Goal: Task Accomplishment & Management: Manage account settings

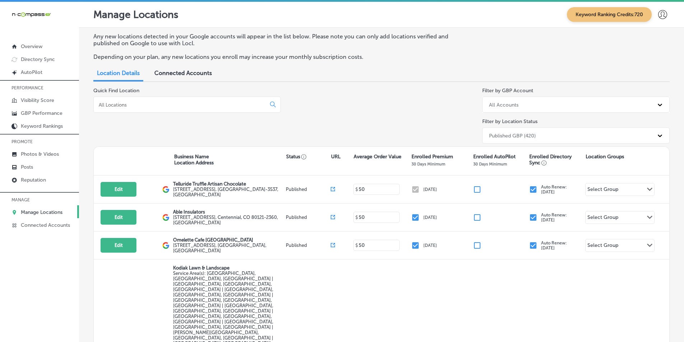
click at [40, 212] on p "Manage Locations" at bounding box center [42, 212] width 42 height 6
click at [129, 102] on input at bounding box center [181, 105] width 166 height 6
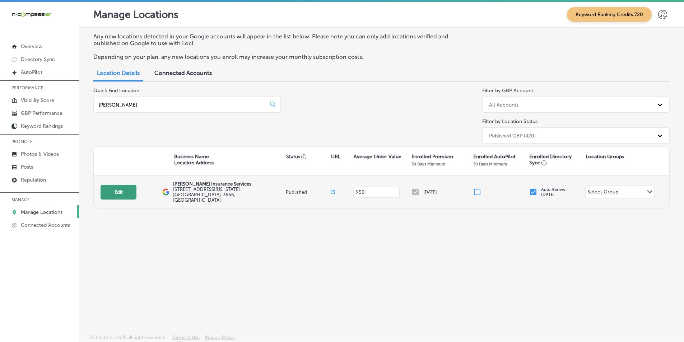
type input "[PERSON_NAME]"
click at [116, 189] on button "Edit" at bounding box center [119, 192] width 36 height 15
select select "US"
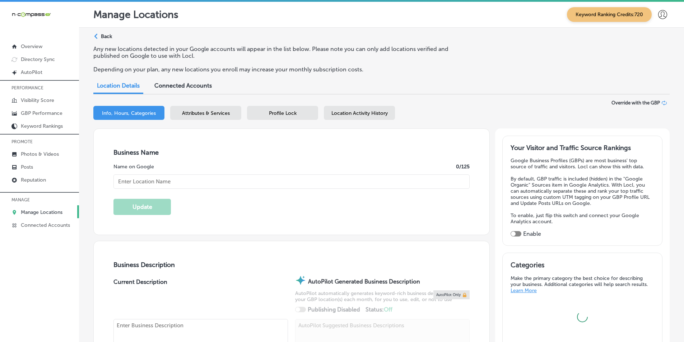
type input "[PERSON_NAME] Insurance Services"
type input "[STREET_ADDRESS][US_STATE]"
type input "[GEOGRAPHIC_DATA]"
type input "71101-3666"
type input "US"
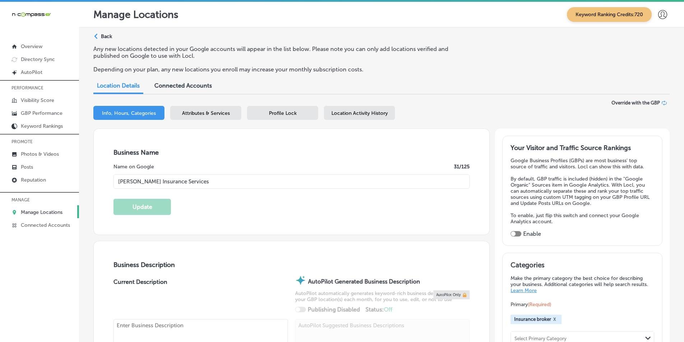
type input "[PHONE_NUMBER]"
click at [201, 110] on div "Attributes & Services" at bounding box center [205, 113] width 71 height 14
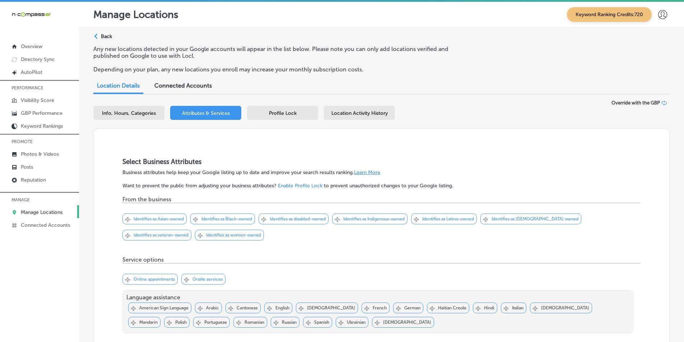
click at [344, 86] on div "Location Details Connected Accounts" at bounding box center [381, 87] width 576 height 16
click at [286, 112] on span "Profile Lock" at bounding box center [283, 113] width 28 height 6
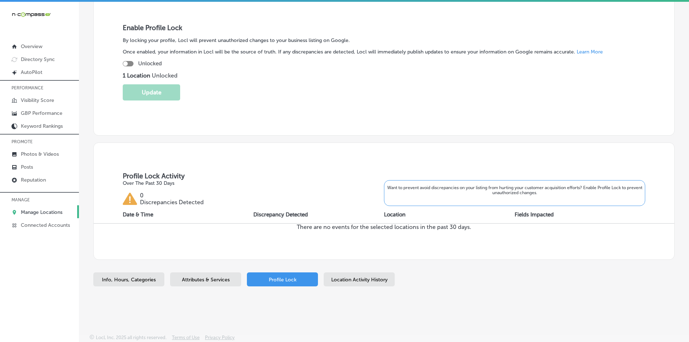
scroll to position [132, 0]
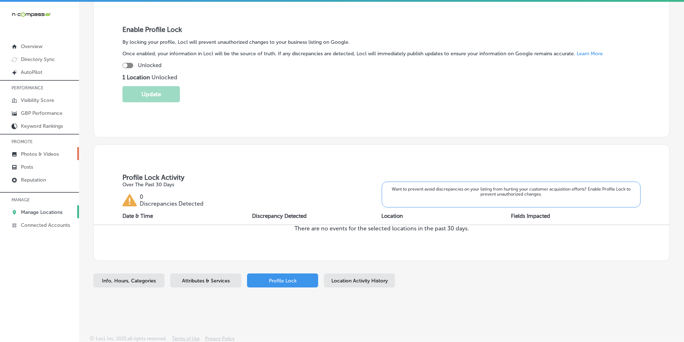
click at [32, 153] on p "Photos & Videos" at bounding box center [40, 154] width 38 height 6
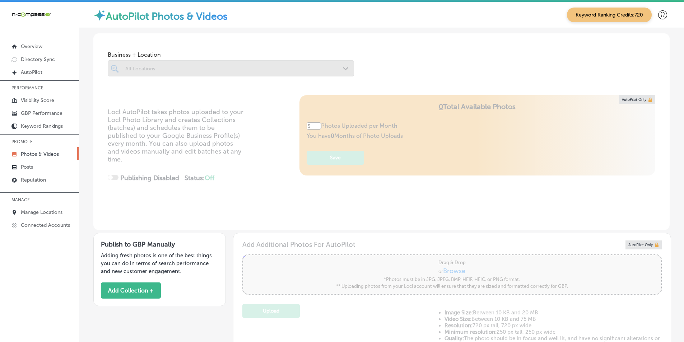
type input "0"
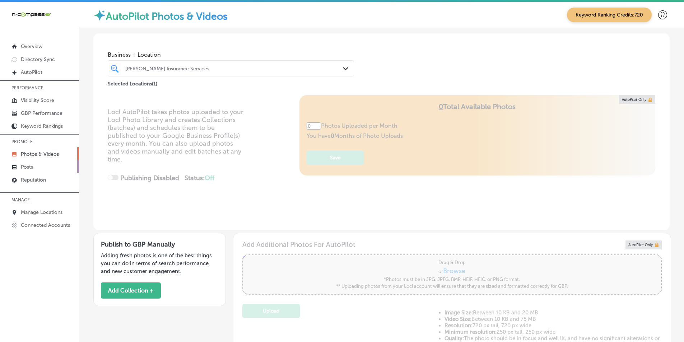
click at [34, 168] on link "Posts" at bounding box center [39, 166] width 79 height 13
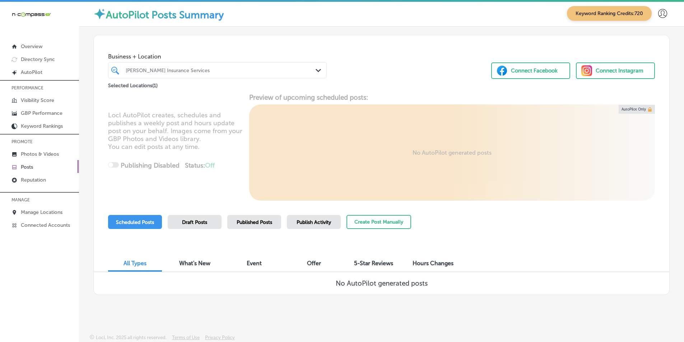
scroll to position [1, 0]
click at [41, 151] on p "Photos & Videos" at bounding box center [40, 154] width 38 height 6
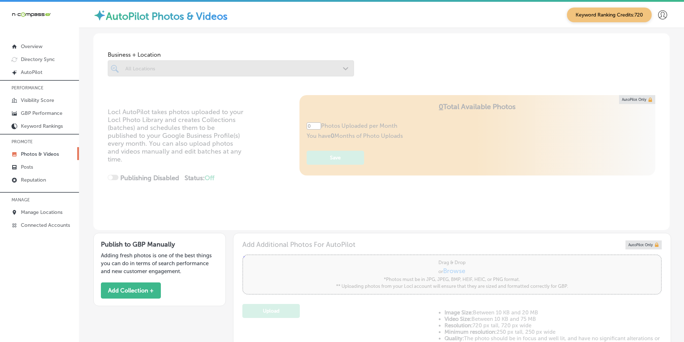
type input "5"
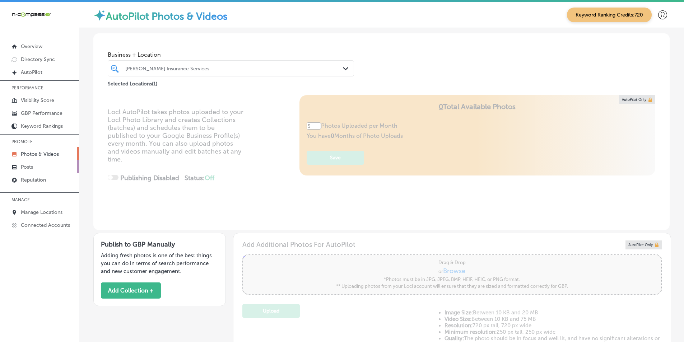
click at [36, 165] on link "Posts" at bounding box center [39, 166] width 79 height 13
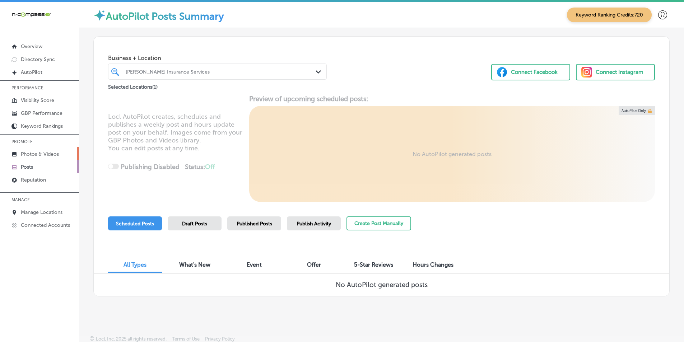
click at [38, 152] on p "Photos & Videos" at bounding box center [40, 154] width 38 height 6
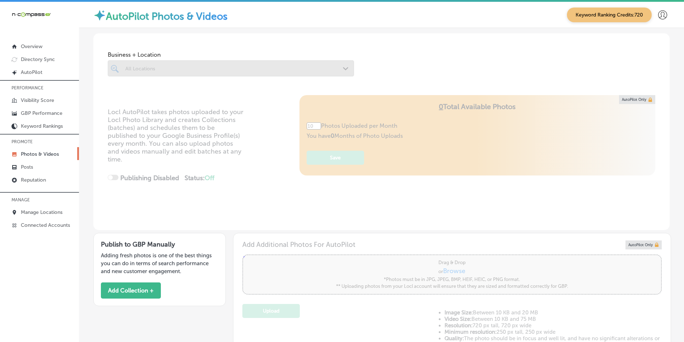
type input "5"
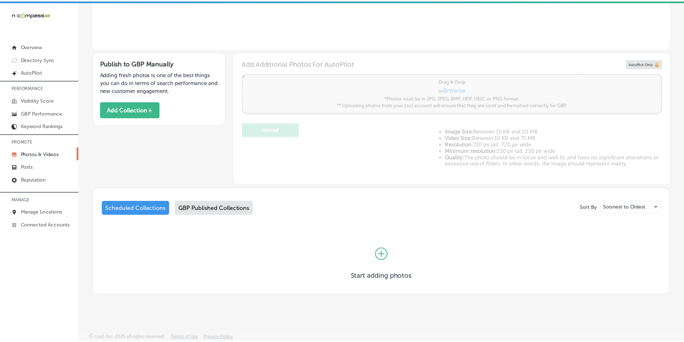
scroll to position [181, 0]
click at [26, 111] on p "GBP Performance" at bounding box center [42, 113] width 42 height 6
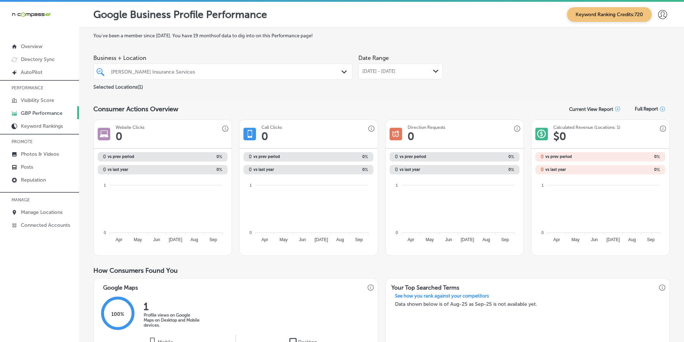
drag, startPoint x: 434, startPoint y: 70, endPoint x: 416, endPoint y: 74, distance: 17.6
click at [434, 70] on icon "Path Created with Sketch." at bounding box center [435, 71] width 5 height 3
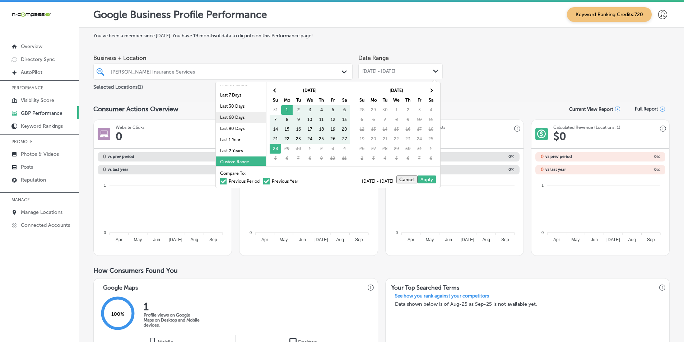
scroll to position [42, 0]
click at [221, 126] on li "Last 90 Days" at bounding box center [241, 126] width 50 height 11
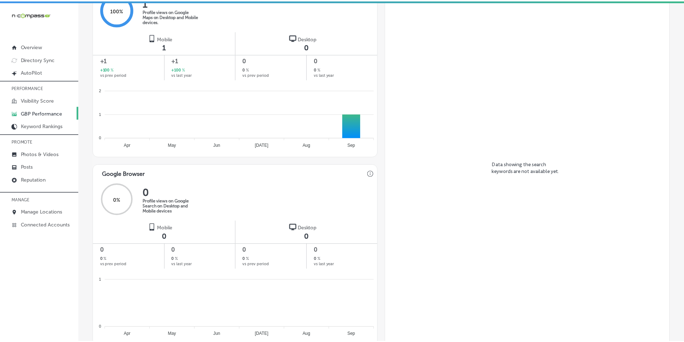
scroll to position [439, 0]
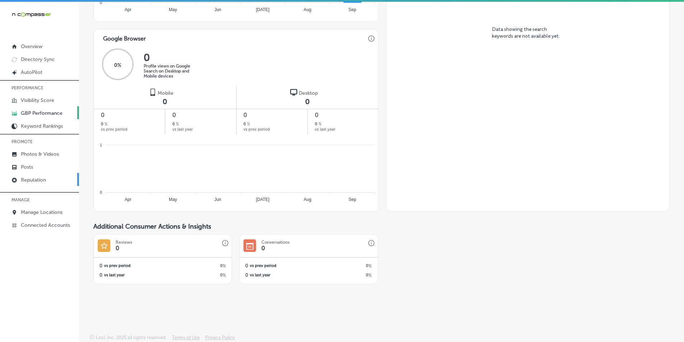
click at [34, 179] on p "Reputation" at bounding box center [33, 180] width 25 height 6
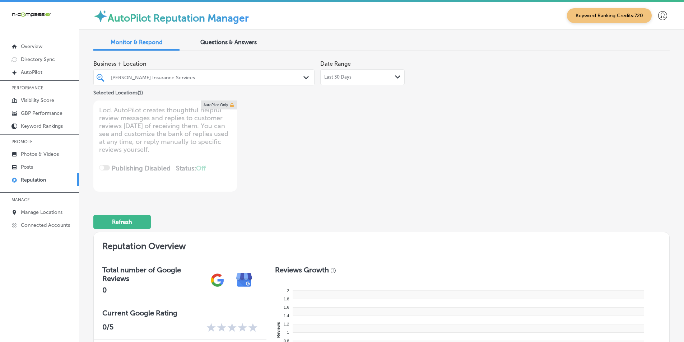
click at [395, 77] on icon "Path Created with Sketch." at bounding box center [397, 76] width 5 height 3
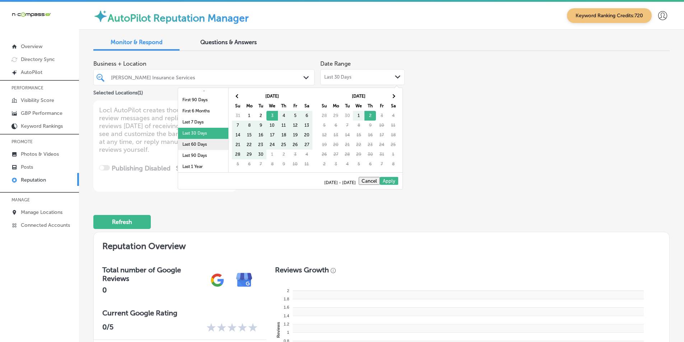
scroll to position [42, 0]
click at [190, 132] on li "Last 90 Days" at bounding box center [203, 132] width 50 height 11
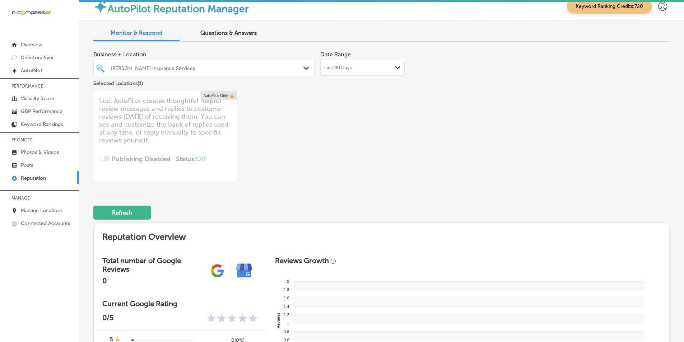
scroll to position [0, 0]
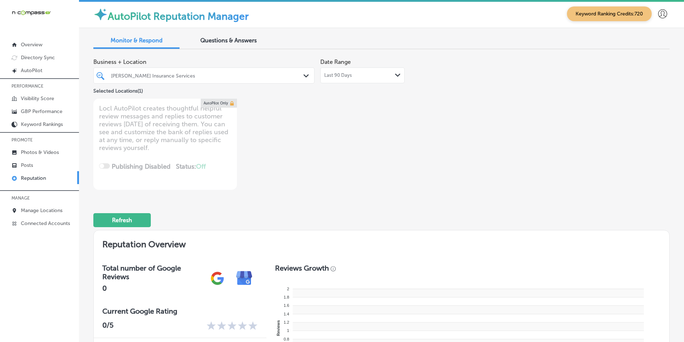
type textarea "x"
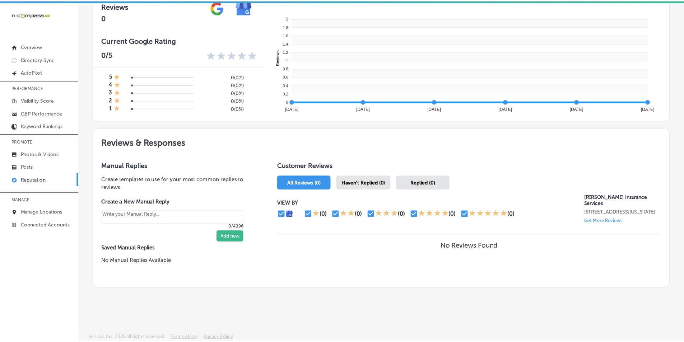
scroll to position [2, 0]
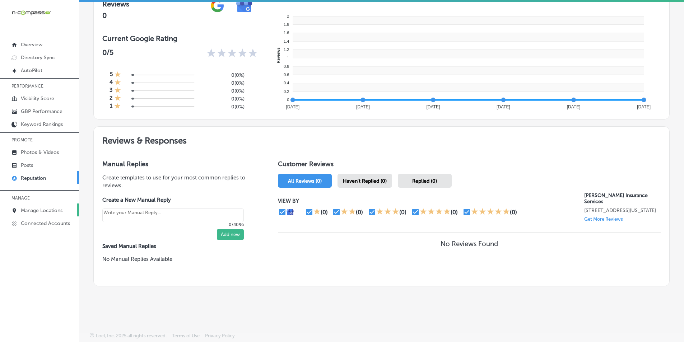
click at [37, 209] on p "Manage Locations" at bounding box center [42, 210] width 42 height 6
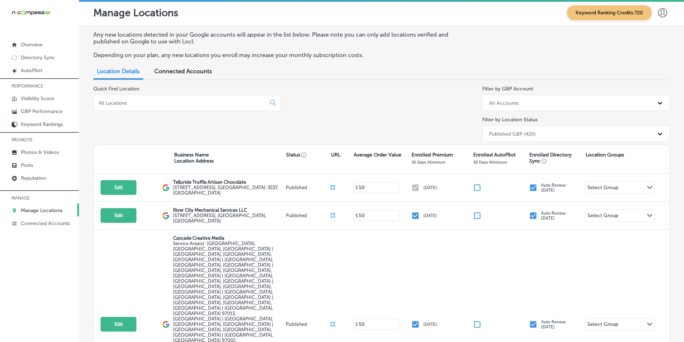
click at [155, 103] on input at bounding box center [181, 103] width 166 height 6
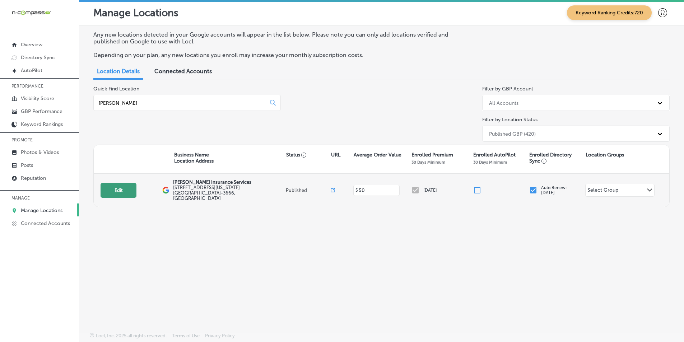
type input "[PERSON_NAME]"
click at [119, 188] on button "Edit" at bounding box center [119, 190] width 36 height 15
select select "US"
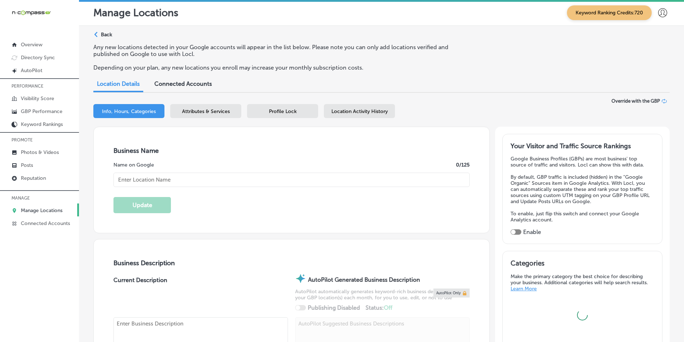
type input "[PERSON_NAME] Insurance Services"
type input "[STREET_ADDRESS][US_STATE]"
type input "[GEOGRAPHIC_DATA]"
type input "71101-3666"
type input "US"
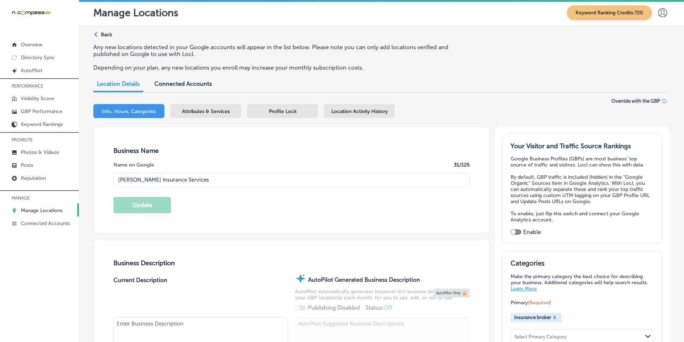
type input "[PHONE_NUMBER]"
click at [511, 231] on div at bounding box center [513, 232] width 5 height 5
checkbox input "true"
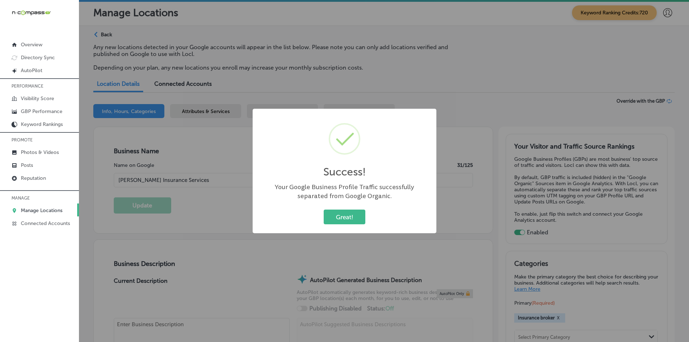
click at [468, 257] on div "Success! × Your Google Business Profile Traffic successfully separated from Goo…" at bounding box center [344, 171] width 689 height 342
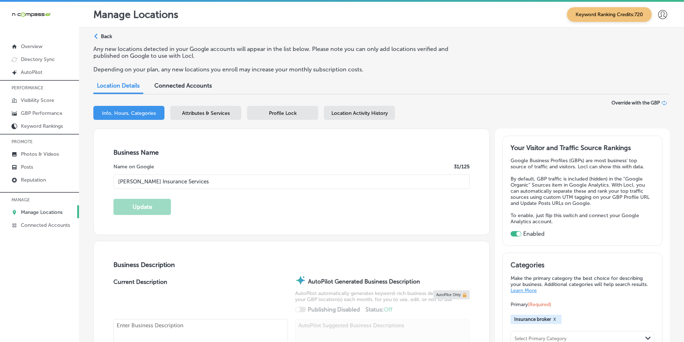
click at [297, 112] on div "Profile Lock" at bounding box center [282, 113] width 71 height 14
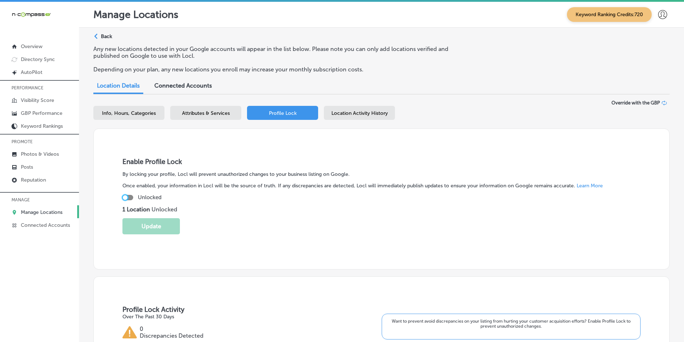
click at [126, 197] on div at bounding box center [125, 197] width 5 height 5
checkbox input "true"
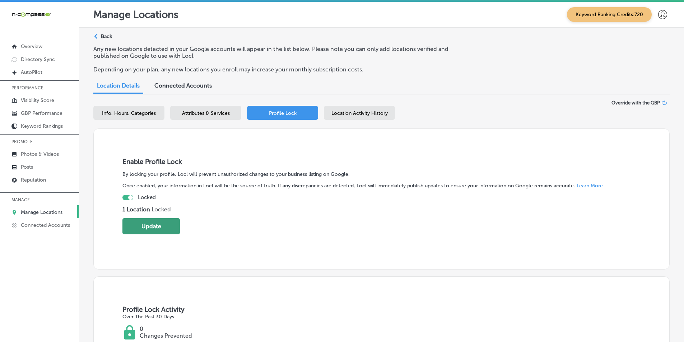
click at [157, 226] on button "Update" at bounding box center [150, 226] width 57 height 16
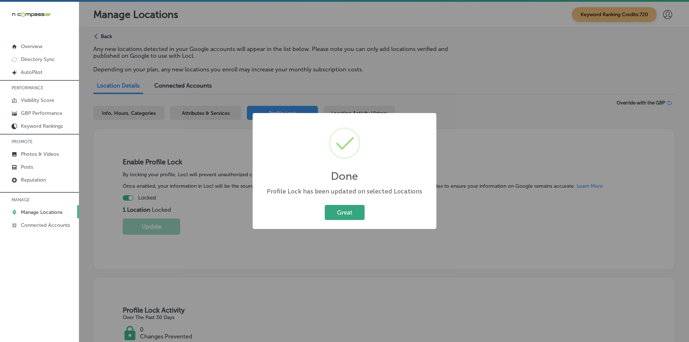
click at [343, 210] on button "Great" at bounding box center [345, 212] width 40 height 15
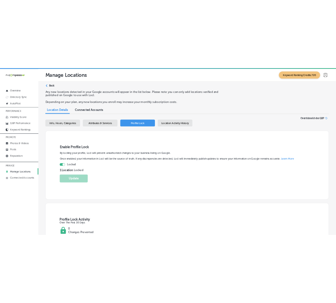
scroll to position [10, 0]
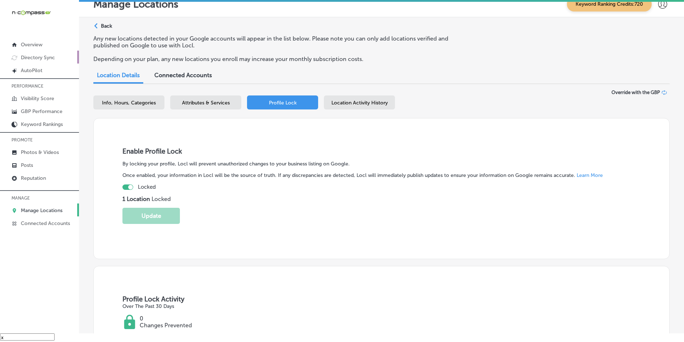
click at [45, 58] on p "Directory Sync" at bounding box center [38, 58] width 34 height 6
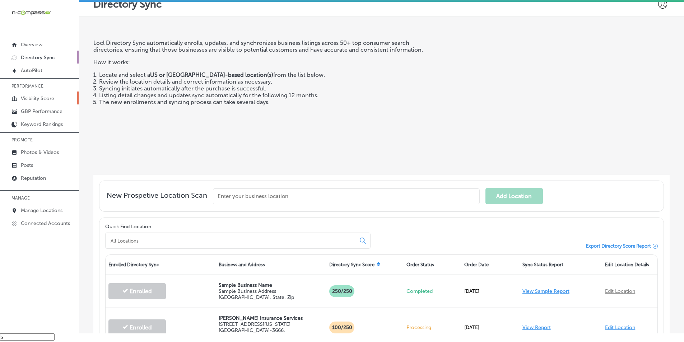
click at [31, 98] on p "Visibility Score" at bounding box center [37, 98] width 33 height 6
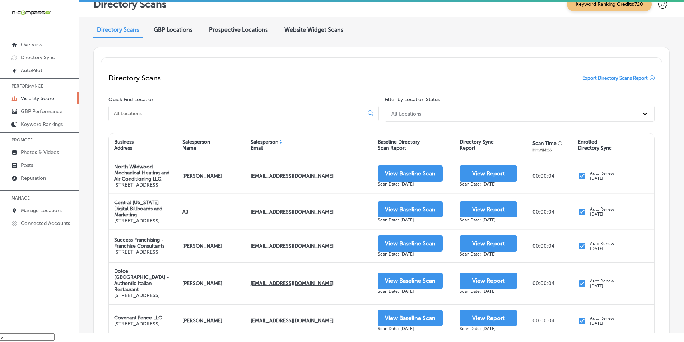
click at [136, 115] on input at bounding box center [237, 113] width 249 height 6
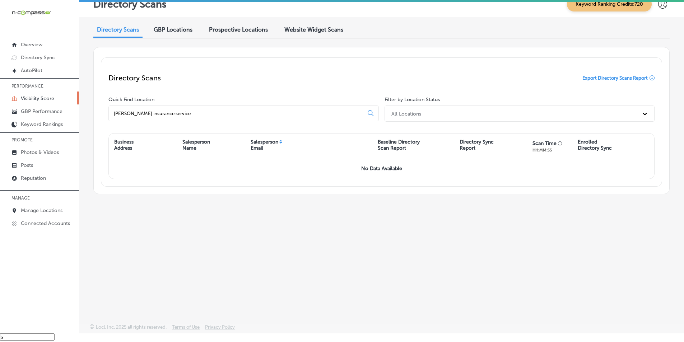
click at [188, 113] on input "[PERSON_NAME] insurance service" at bounding box center [237, 113] width 249 height 6
type input "d"
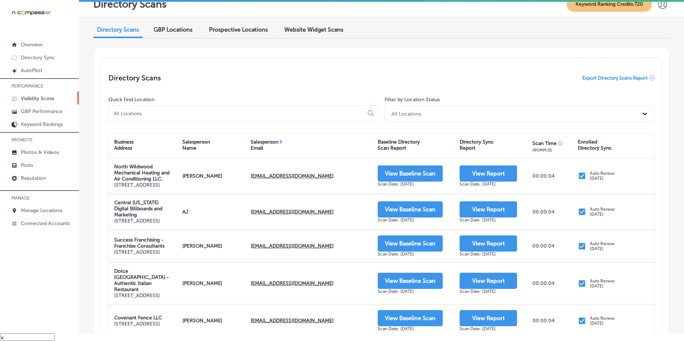
click at [156, 110] on div at bounding box center [243, 114] width 270 height 16
click at [143, 114] on input at bounding box center [237, 113] width 249 height 6
click at [142, 113] on input at bounding box center [237, 113] width 249 height 6
paste input "[PERSON_NAME] Insurance Service"
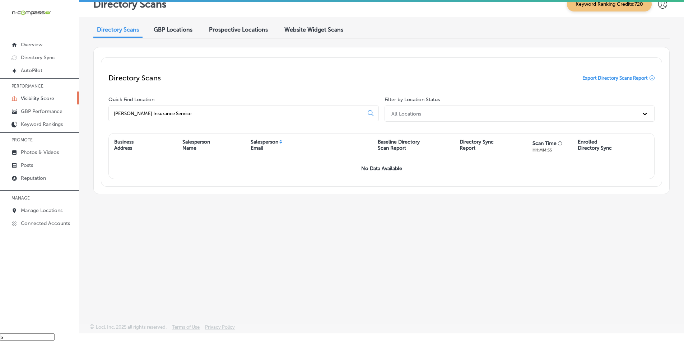
click at [184, 114] on input "[PERSON_NAME] Insurance Service" at bounding box center [237, 113] width 249 height 6
type input "[PERSON_NAME] Insurance Services"
click at [322, 225] on div "Directory Scans GBP Locations Prospective Locations Website Widget Scans Direct…" at bounding box center [381, 153] width 605 height 273
click at [353, 76] on div "Directory Scans Export Directory Scans Report" at bounding box center [381, 78] width 546 height 26
click at [43, 210] on p "Manage Locations" at bounding box center [42, 210] width 42 height 6
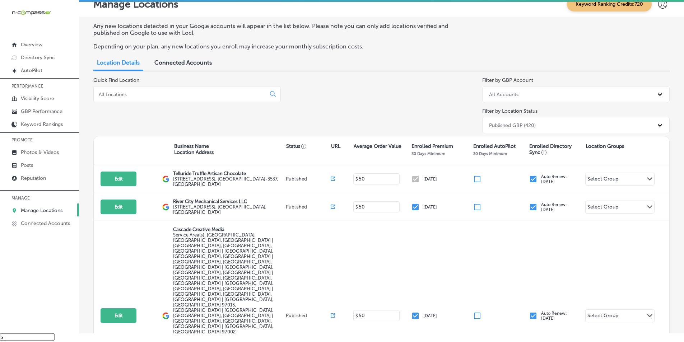
click at [123, 97] on input at bounding box center [181, 94] width 166 height 6
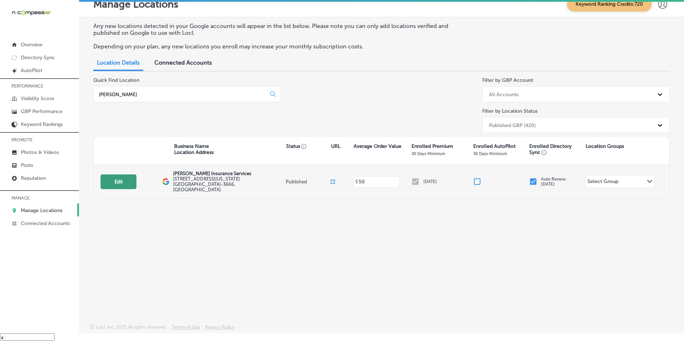
type input "[PERSON_NAME]"
click at [118, 179] on button "Edit" at bounding box center [119, 181] width 36 height 15
select select "US"
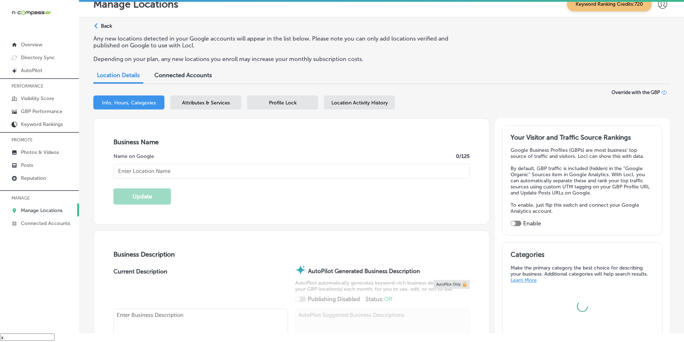
type input "[PERSON_NAME] Insurance Services"
type input "[STREET_ADDRESS][US_STATE]"
type input "[GEOGRAPHIC_DATA]"
type input "71101-3666"
type input "US"
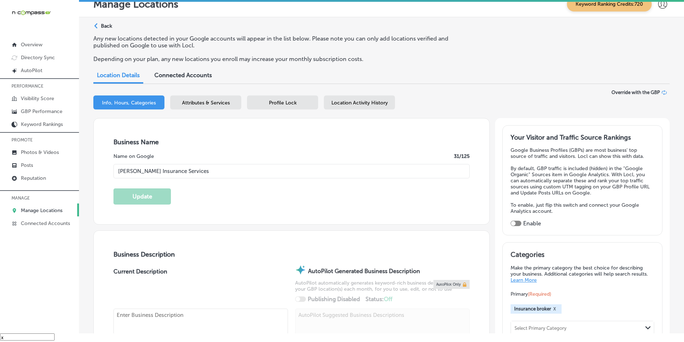
type input "[PHONE_NUMBER]"
drag, startPoint x: 449, startPoint y: 63, endPoint x: 439, endPoint y: 61, distance: 10.7
click at [449, 63] on div "Any new locations detected in your Google accounts will appear in the list belo…" at bounding box center [381, 51] width 576 height 33
select select "US"
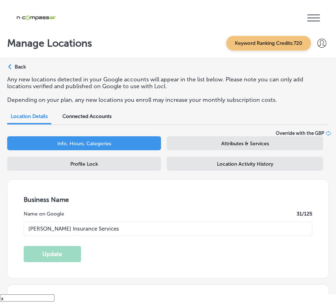
type input "[STREET_ADDRESS][US_STATE]"
type input "[GEOGRAPHIC_DATA]"
type input "71101-3666"
type input "US"
type input "[PHONE_NUMBER]"
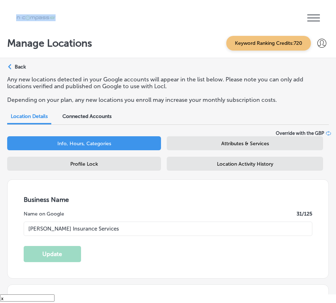
drag, startPoint x: 163, startPoint y: 31, endPoint x: 183, endPoint y: 34, distance: 20.0
click at [193, 34] on div "iconmonstr-menu-thin copy Created with Sketch. Overview Directory Sync Created …" at bounding box center [168, 18] width 336 height 36
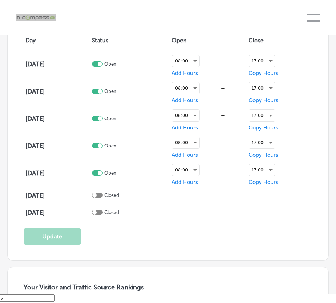
scroll to position [754, 0]
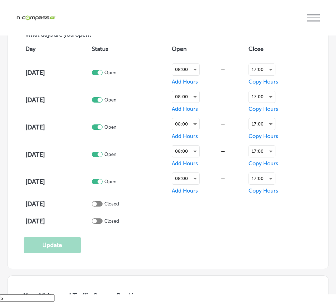
drag, startPoint x: 256, startPoint y: 236, endPoint x: 250, endPoint y: 238, distance: 6.4
click at [256, 236] on div "Business Hours What days are you open? Day Status Open Close [DATE] Open 08:00 …" at bounding box center [168, 132] width 289 height 241
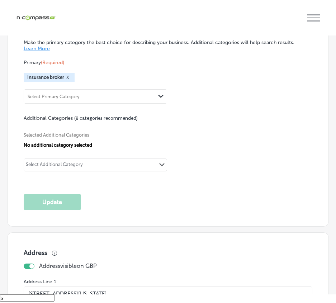
scroll to position [1149, 0]
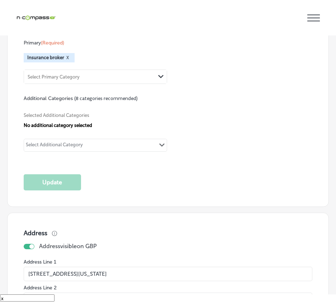
click at [161, 75] on icon "Path Created with Sketch." at bounding box center [160, 76] width 5 height 3
click at [92, 72] on div "Select Primary Category" at bounding box center [89, 77] width 131 height 10
click at [181, 113] on span "Selected Additional Categories" at bounding box center [166, 115] width 284 height 5
drag, startPoint x: 59, startPoint y: 143, endPoint x: 56, endPoint y: 144, distance: 3.7
click at [59, 143] on div "Select Additional Category" at bounding box center [54, 146] width 57 height 8
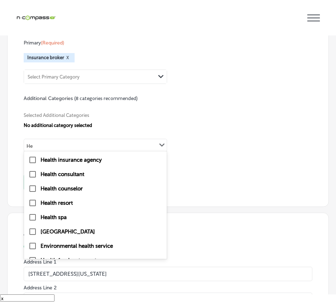
type input "H"
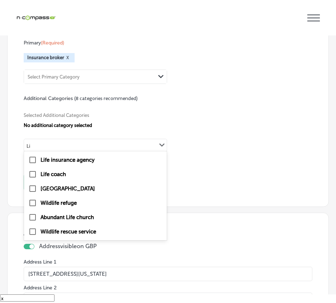
type input "L"
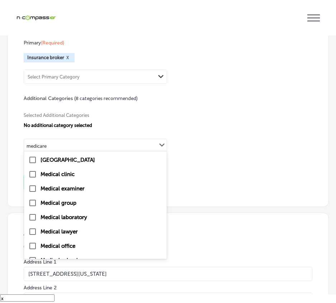
type input "medicare"
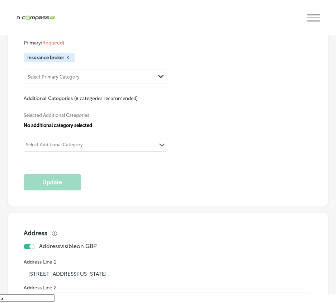
click at [87, 141] on div "Select Additional Category Path Created with Sketch." at bounding box center [95, 145] width 143 height 12
type input "medicare"
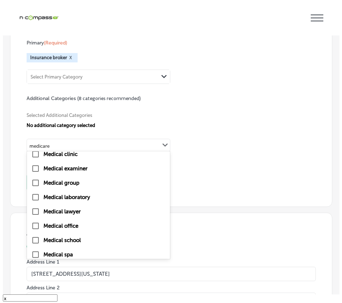
scroll to position [3, 0]
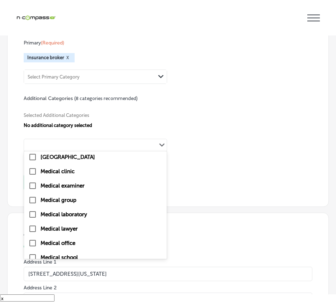
click at [89, 143] on div "medicare Path Created with Sketch." at bounding box center [95, 145] width 143 height 12
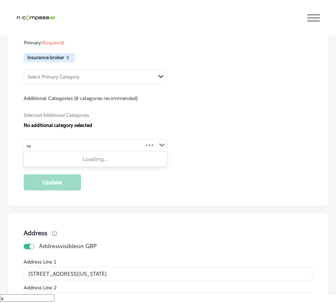
type input "r"
type input "a"
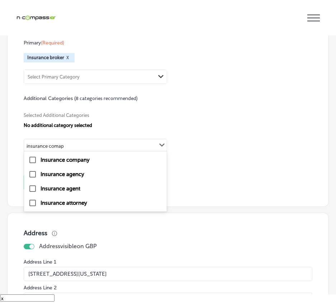
click at [33, 158] on input "checkbox" at bounding box center [32, 160] width 9 height 9
type input "insurance comap"
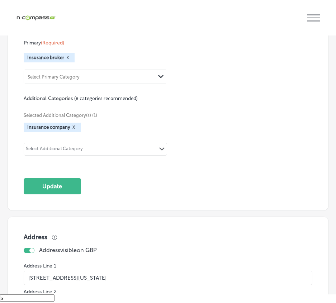
click at [86, 144] on div "Select Additional Category Path Created with Sketch." at bounding box center [95, 149] width 143 height 12
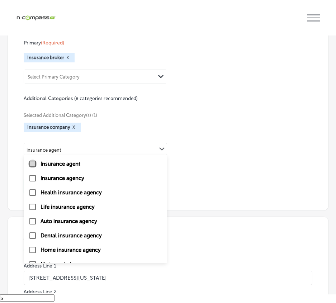
click at [30, 160] on input "checkbox" at bounding box center [32, 164] width 9 height 9
type input "insurance agent"
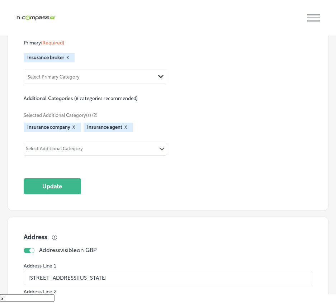
click at [87, 145] on div "Select Additional Category Path Created with Sketch." at bounding box center [95, 149] width 143 height 12
type input "d"
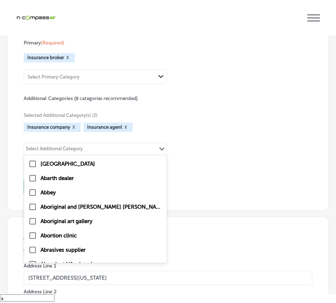
click at [192, 124] on div "Insurance company X Insurance agent X" at bounding box center [168, 127] width 289 height 9
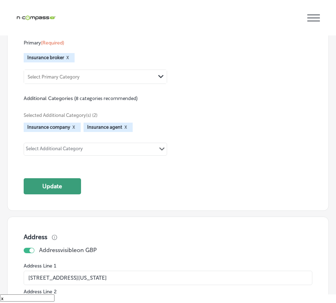
click at [51, 182] on button "Update" at bounding box center [52, 186] width 57 height 16
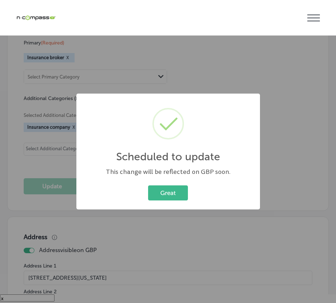
scroll to position [1151, 0]
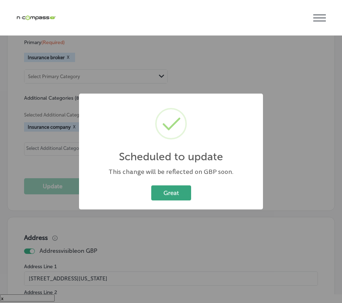
click at [170, 190] on button "Great" at bounding box center [171, 193] width 40 height 15
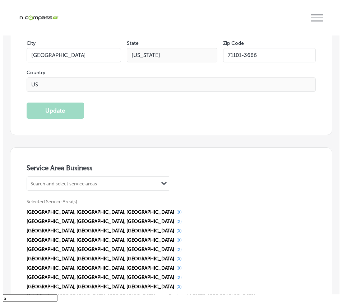
scroll to position [1426, 0]
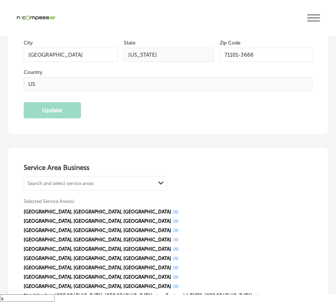
click at [69, 181] on div "Search and select service areas" at bounding box center [61, 183] width 66 height 5
drag, startPoint x: 210, startPoint y: 182, endPoint x: 198, endPoint y: 186, distance: 12.3
click at [210, 183] on div "0 results available. Use Up and Down to choose options, press Enter to select t…" at bounding box center [168, 243] width 289 height 134
click at [63, 178] on div "Search and select service areas" at bounding box center [89, 183] width 131 height 10
type input "b"
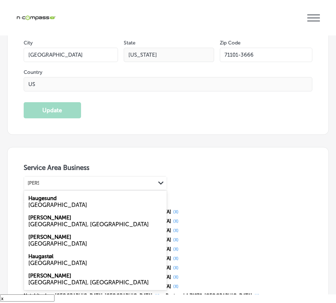
click at [41, 221] on div "[GEOGRAPHIC_DATA], [GEOGRAPHIC_DATA]" at bounding box center [95, 224] width 134 height 7
type input "[PERSON_NAME]"
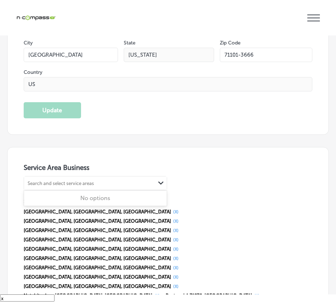
click at [53, 178] on div "Search and select service areas" at bounding box center [89, 183] width 131 height 10
click at [293, 303] on button "(X)" at bounding box center [298, 306] width 10 height 6
click at [39, 181] on div "Search and select service areas" at bounding box center [61, 183] width 66 height 5
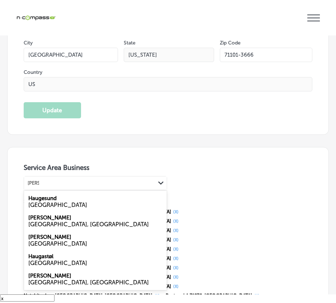
click at [42, 216] on label "[PERSON_NAME]" at bounding box center [49, 218] width 43 height 6
type input "[PERSON_NAME]"
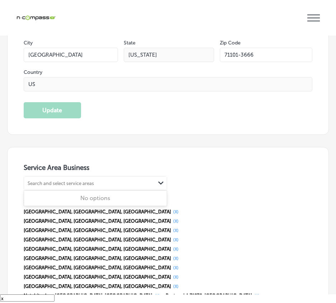
click at [88, 181] on div "Search and select service areas" at bounding box center [61, 183] width 66 height 5
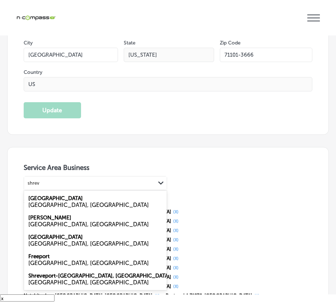
type input "shrev"
click at [186, 249] on div "Service Area Business option [object Object], selected. option [object Object] …" at bounding box center [168, 252] width 289 height 177
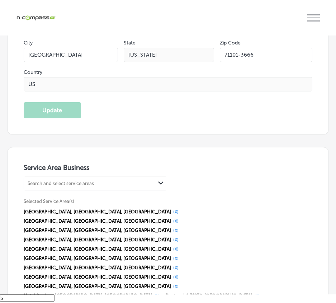
click at [235, 303] on span "[PERSON_NAME], [GEOGRAPHIC_DATA], [GEOGRAPHIC_DATA]" at bounding box center [224, 305] width 137 height 5
click at [293, 303] on button "(X)" at bounding box center [298, 306] width 10 height 6
click at [74, 181] on div "Search and select service areas" at bounding box center [61, 183] width 66 height 5
type input "j"
type input "k"
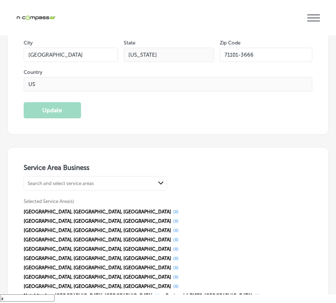
click at [102, 253] on div "Service Area Business Search and select service areas Path Created with Sketch.…" at bounding box center [168, 252] width 289 height 177
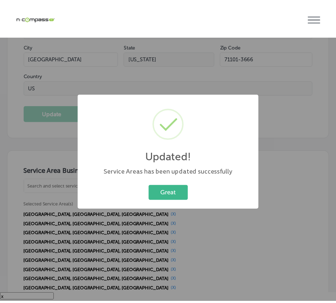
scroll to position [1429, 0]
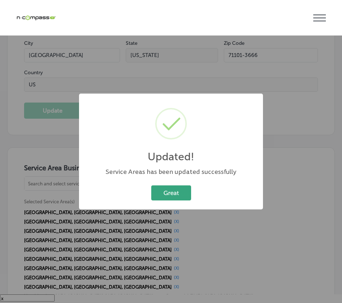
click at [167, 193] on button "Great" at bounding box center [171, 193] width 40 height 15
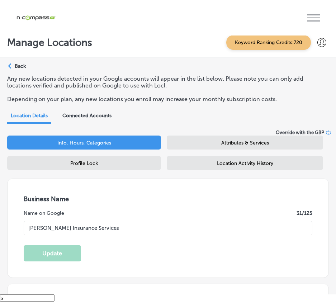
scroll to position [0, 0]
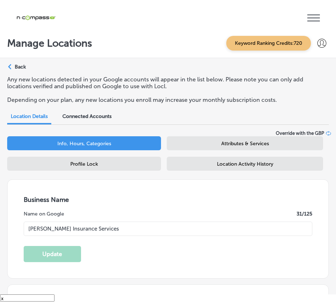
click at [243, 141] on span "Attributes & Services" at bounding box center [245, 144] width 48 height 6
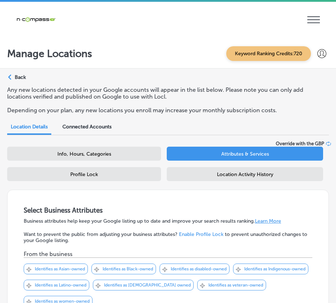
click at [99, 150] on div "Info, Hours, Categories" at bounding box center [84, 154] width 154 height 14
select select "US"
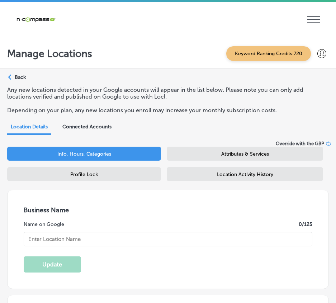
type input "[PERSON_NAME] Insurance Services"
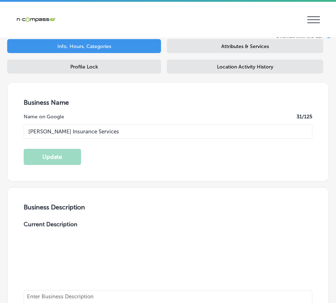
type input "[STREET_ADDRESS][US_STATE]"
type input "[GEOGRAPHIC_DATA]"
type input "71101-3666"
type input "US"
type input "[PHONE_NUMBER]"
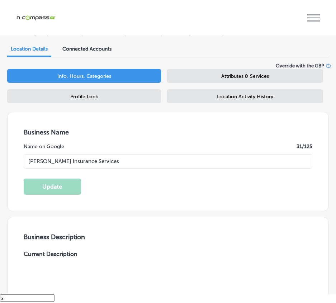
scroll to position [0, 0]
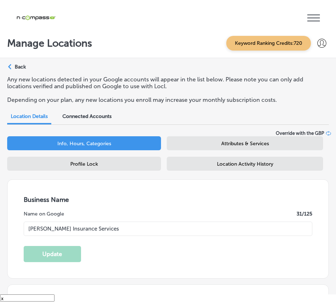
click at [196, 145] on div "Attributes & Services" at bounding box center [245, 143] width 156 height 14
